Goal: Register for event/course

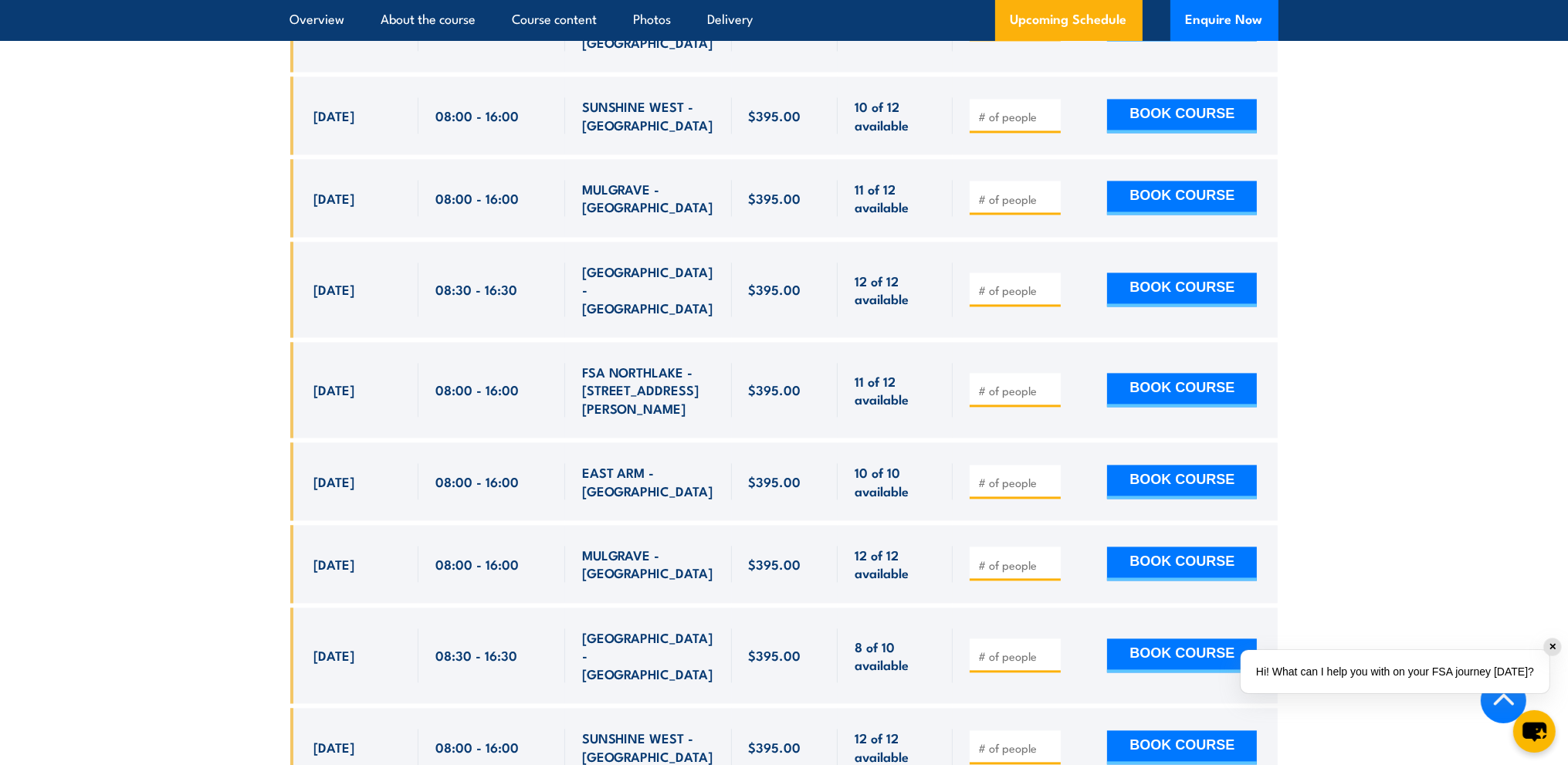
scroll to position [4322, 0]
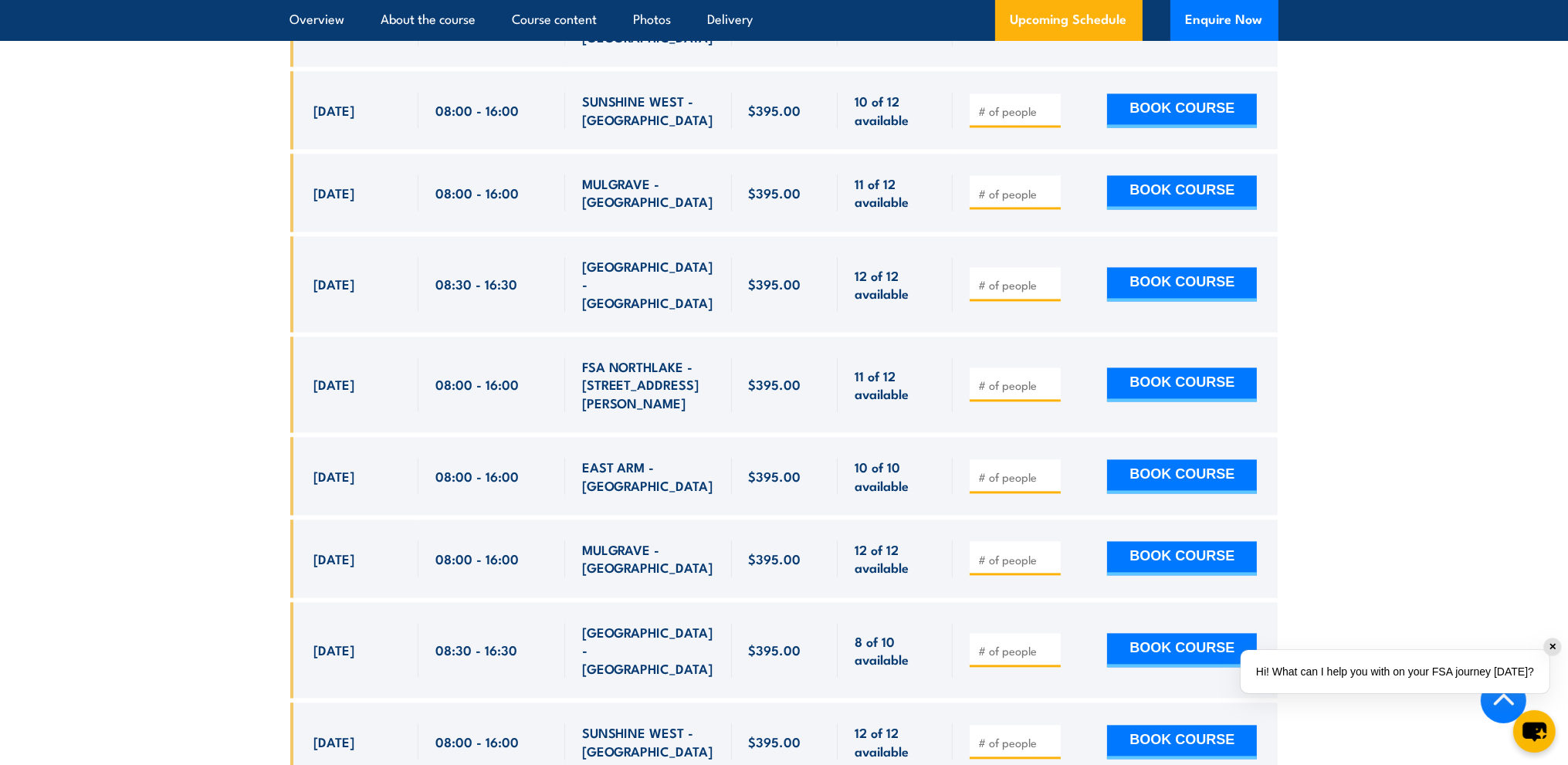
drag, startPoint x: 311, startPoint y: 490, endPoint x: 519, endPoint y: 479, distance: 208.3
click at [519, 602] on div "[DATE] 08:30 - 08:30" at bounding box center [784, 649] width 989 height 95
drag, startPoint x: 519, startPoint y: 479, endPoint x: 501, endPoint y: 533, distance: 56.9
click at [520, 622] on div "08:30 - 16:30" at bounding box center [492, 649] width 113 height 54
click at [502, 640] on span "08:30 - 16:30" at bounding box center [476, 649] width 82 height 18
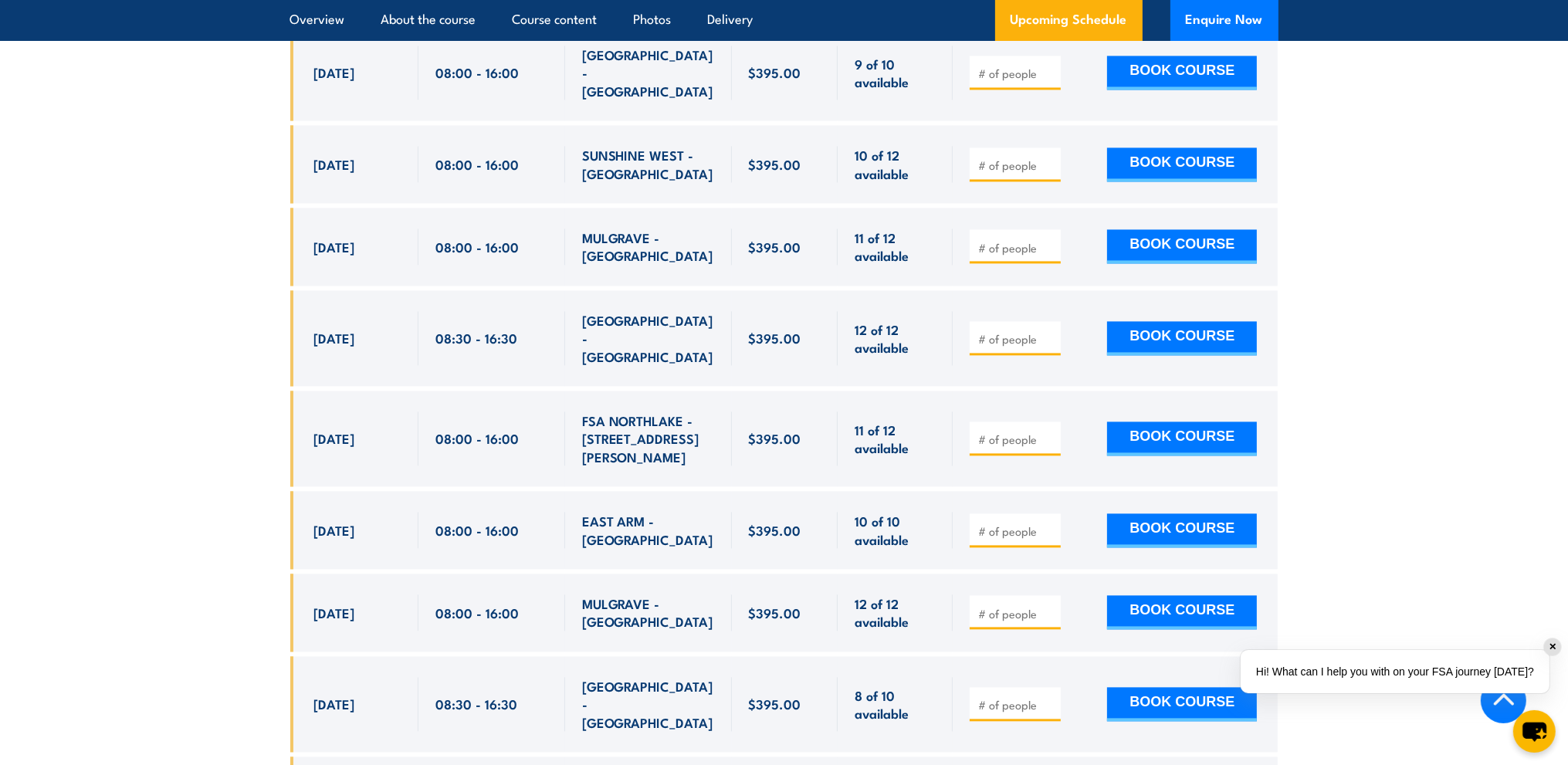
scroll to position [4245, 0]
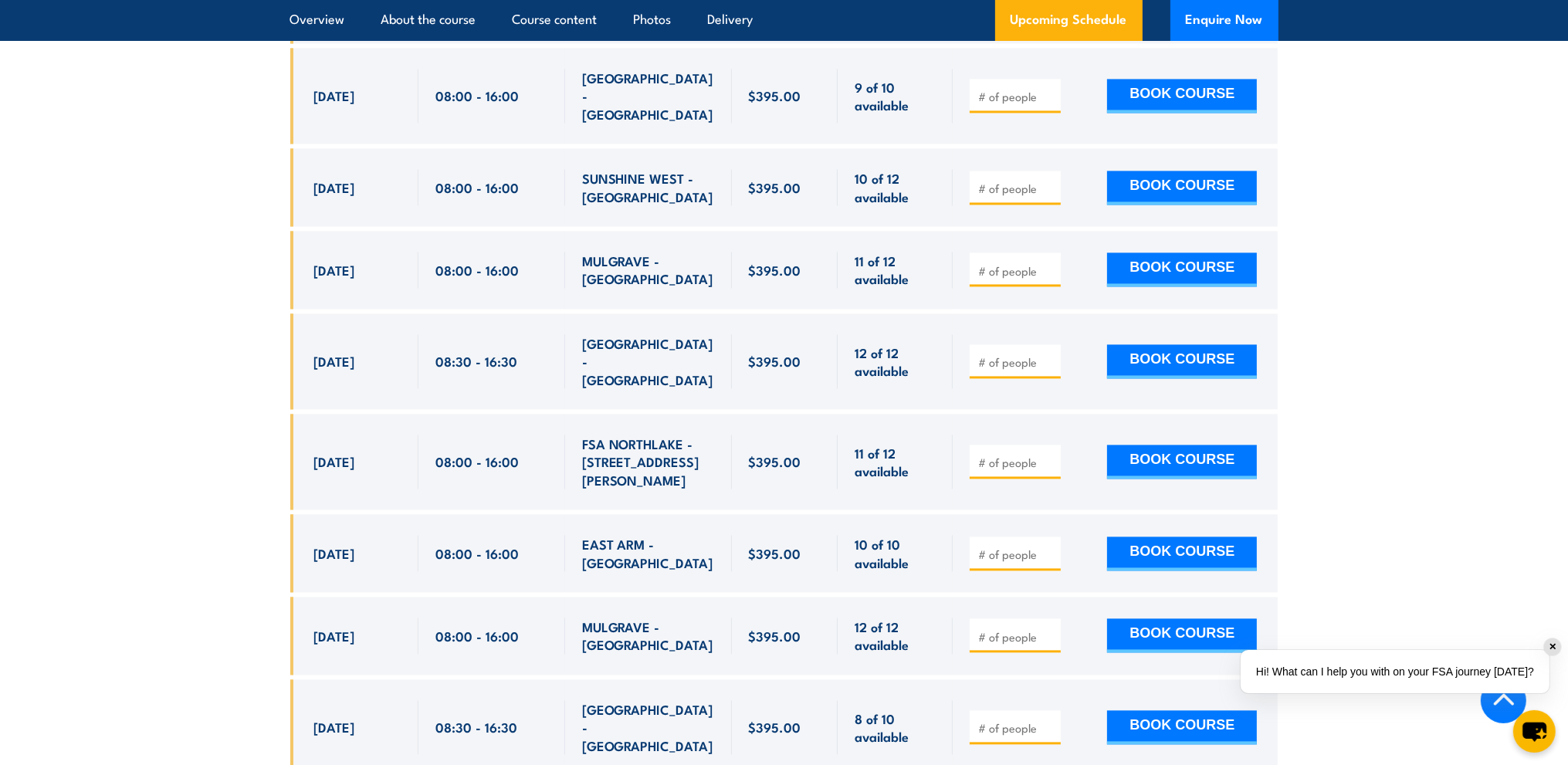
drag, startPoint x: 314, startPoint y: 569, endPoint x: 708, endPoint y: 561, distance: 394.1
click at [708, 679] on div "[DATE] 08:30 - 08:30" at bounding box center [784, 727] width 989 height 95
copy div "[DATE] 08:30 - 16:30 [GEOGRAPHIC_DATA] - [GEOGRAPHIC_DATA]"
click at [325, 700] on div "[DATE]" at bounding box center [357, 727] width 88 height 54
drag, startPoint x: 311, startPoint y: 558, endPoint x: 702, endPoint y: 569, distance: 391.2
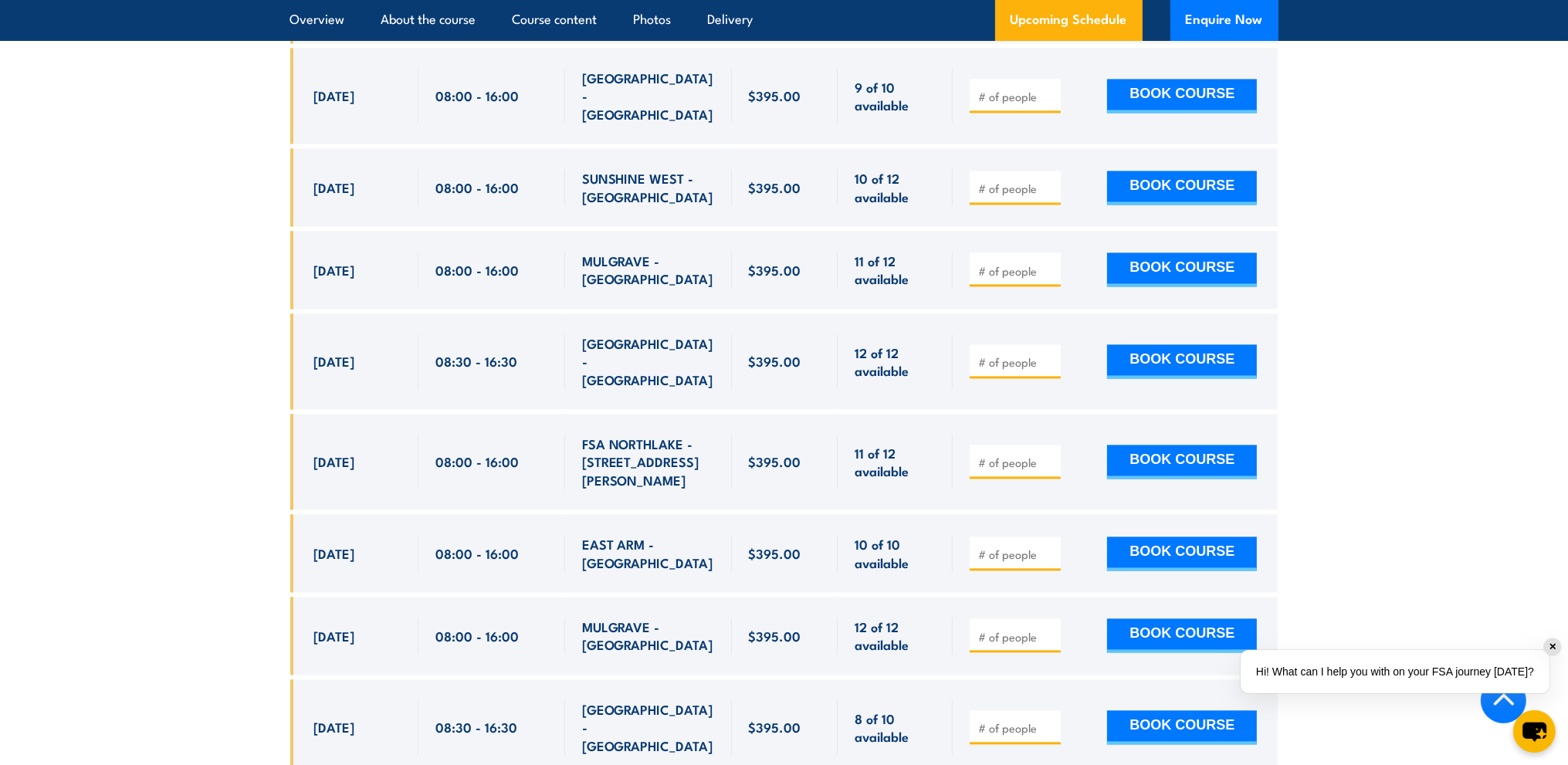
click at [702, 679] on div "[DATE] 08:30 - 08:30" at bounding box center [784, 727] width 989 height 95
copy div "[DATE] 08:30 - 16:30 [GEOGRAPHIC_DATA] - [GEOGRAPHIC_DATA]"
